Goal: Task Accomplishment & Management: Use online tool/utility

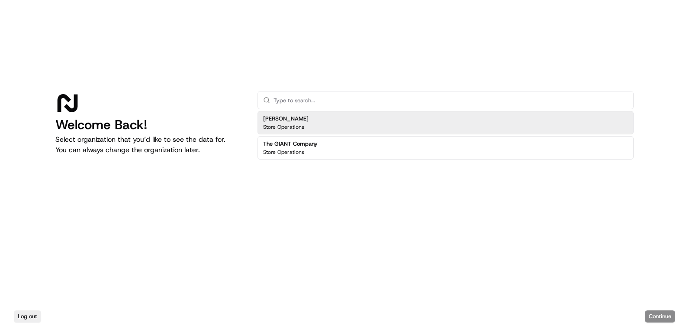
click at [413, 149] on div "The GIANT Company Store Operations" at bounding box center [446, 147] width 376 height 23
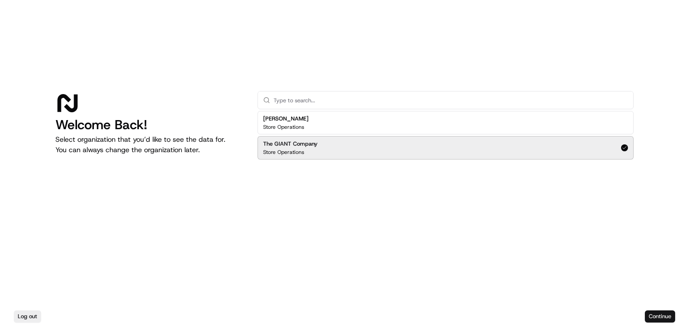
click at [654, 312] on button "Continue" at bounding box center [660, 316] width 30 height 12
